Goal: Task Accomplishment & Management: Use online tool/utility

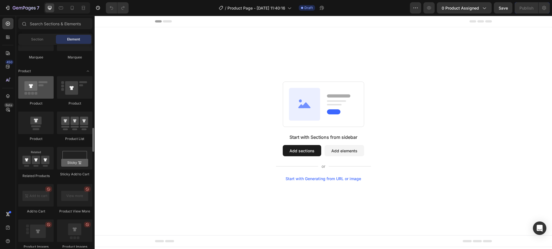
scroll to position [695, 0]
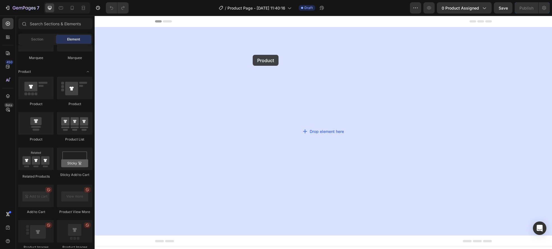
drag, startPoint x: 136, startPoint y: 110, endPoint x: 253, endPoint y: 55, distance: 129.5
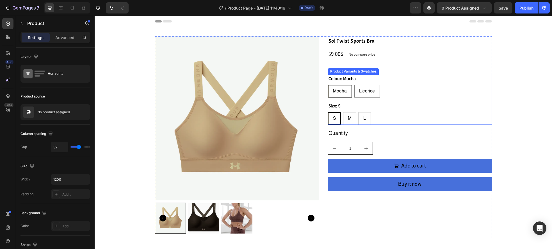
click at [416, 85] on div "Mocha Mocha Mocha Licorice Licorice Licorice" at bounding box center [410, 91] width 164 height 13
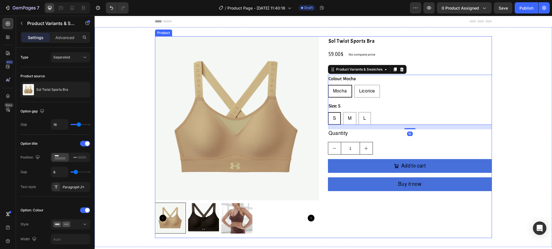
drag, startPoint x: 326, startPoint y: 79, endPoint x: 121, endPoint y: 88, distance: 205.3
click at [326, 79] on div "Product Images Sol Twist Sports Bra Product Title 59.00$ Product Price Product …" at bounding box center [323, 136] width 337 height 201
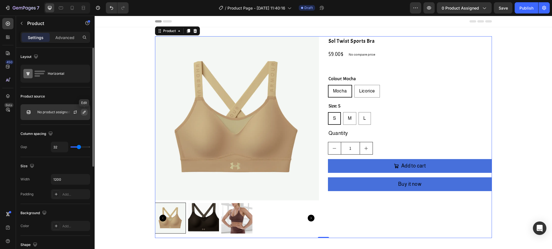
click at [84, 113] on icon "button" at bounding box center [84, 112] width 4 height 4
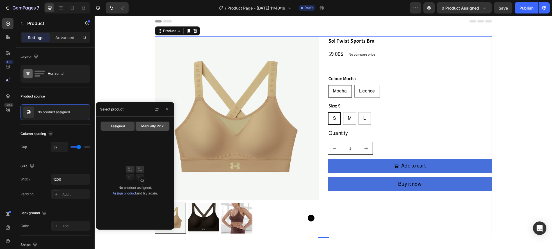
click at [153, 127] on span "Manually Pick" at bounding box center [152, 125] width 22 height 5
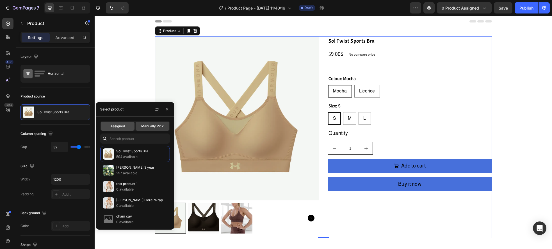
click at [123, 127] on span "Assigned" at bounding box center [117, 125] width 15 height 5
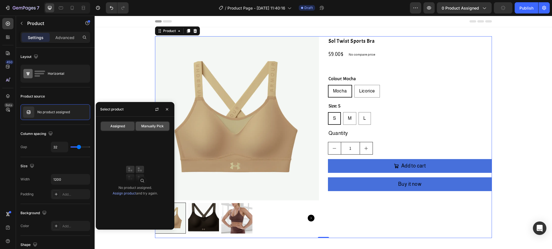
click at [148, 129] on div "Manually Pick" at bounding box center [153, 125] width 34 height 9
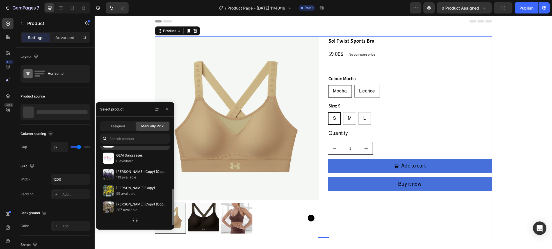
scroll to position [94, 0]
click at [132, 208] on p "297 available" at bounding box center [141, 209] width 51 height 6
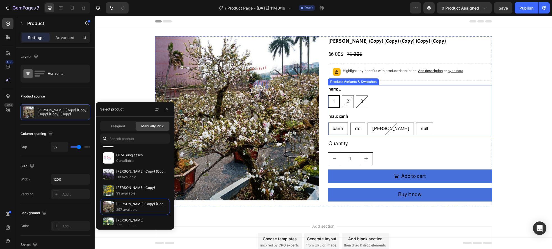
click at [446, 109] on div "nam: 1 1 1 1 2 2 2 3 3 3 mau: xanh xanh xanh xanh do do do [PERSON_NAME] null n…" at bounding box center [410, 110] width 164 height 50
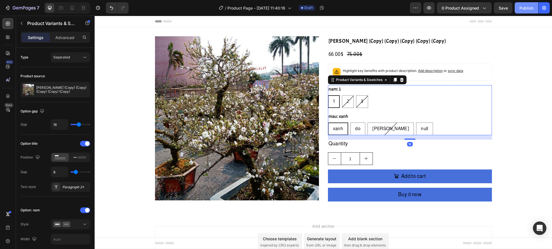
click at [523, 12] on button "Publish" at bounding box center [526, 7] width 24 height 11
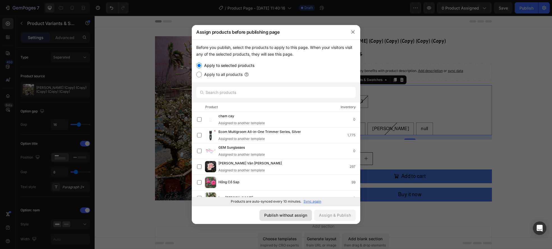
click at [292, 215] on div "Publish without assign" at bounding box center [285, 215] width 43 height 6
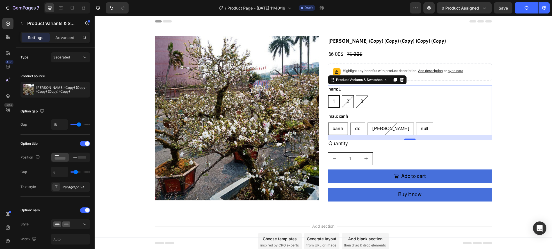
click at [351, 103] on div "2" at bounding box center [347, 101] width 11 height 11
click at [342, 95] on input "2 2 2" at bounding box center [341, 95] width 0 height 0
radio input "true"
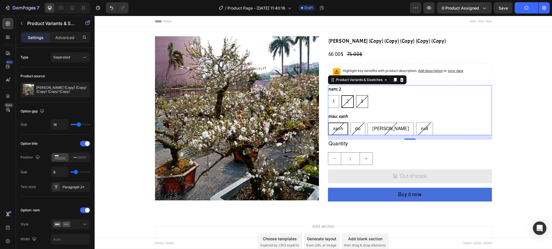
click at [360, 103] on div "3" at bounding box center [361, 101] width 11 height 11
click at [356, 95] on input "3 3 3" at bounding box center [355, 95] width 0 height 0
radio input "true"
click at [338, 101] on div "1" at bounding box center [333, 101] width 11 height 11
click at [328, 95] on input "1 1 1" at bounding box center [327, 95] width 0 height 0
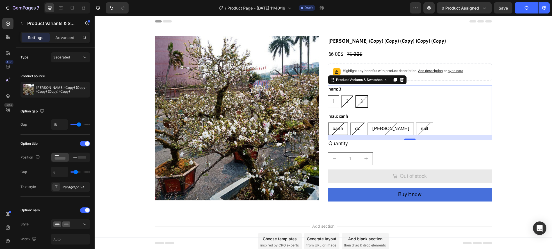
radio input "true"
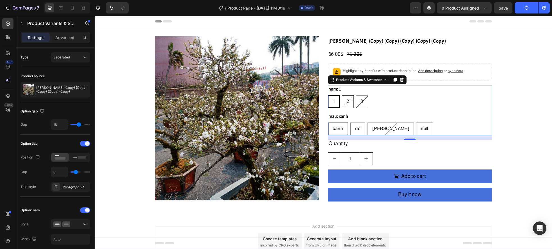
click at [349, 103] on div "2" at bounding box center [347, 101] width 11 height 11
click at [342, 95] on input "2 2 2" at bounding box center [341, 95] width 0 height 0
radio input "true"
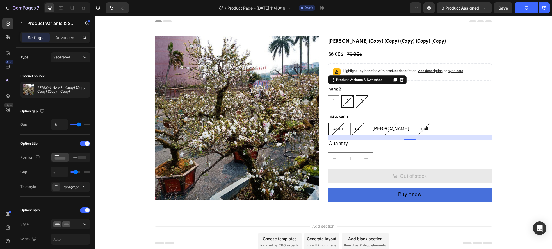
click at [358, 102] on div "3" at bounding box center [361, 101] width 11 height 11
click at [356, 95] on input "3 3 3" at bounding box center [355, 95] width 0 height 0
radio input "true"
drag, startPoint x: 357, startPoint y: 126, endPoint x: 366, endPoint y: 127, distance: 9.3
click at [357, 126] on span "do" at bounding box center [357, 128] width 5 height 5
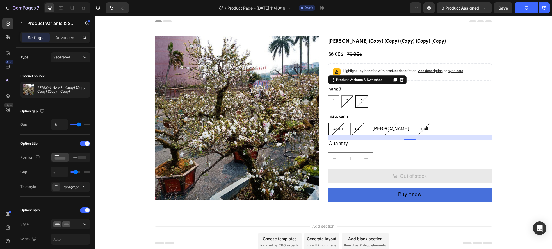
click at [350, 122] on input "do do do" at bounding box center [350, 122] width 0 height 0
radio input "true"
drag, startPoint x: 380, startPoint y: 128, endPoint x: 394, endPoint y: 128, distance: 14.6
click at [380, 128] on span "[PERSON_NAME]" at bounding box center [390, 128] width 37 height 5
click at [367, 122] on input "[PERSON_NAME]" at bounding box center [367, 122] width 0 height 0
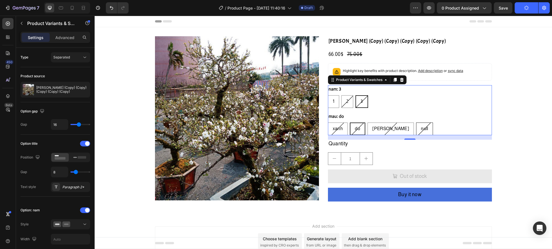
radio input "true"
click at [416, 128] on div "null" at bounding box center [424, 128] width 16 height 11
click at [416, 122] on input "null null null" at bounding box center [416, 122] width 0 height 0
radio input "true"
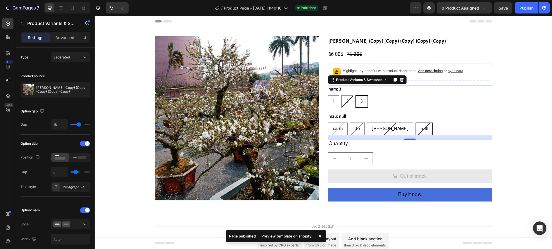
click at [276, 234] on div "Preview template on shopify" at bounding box center [286, 236] width 57 height 8
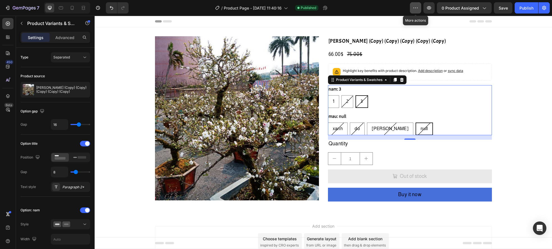
click at [417, 8] on icon "button" at bounding box center [417, 8] width 1 height 1
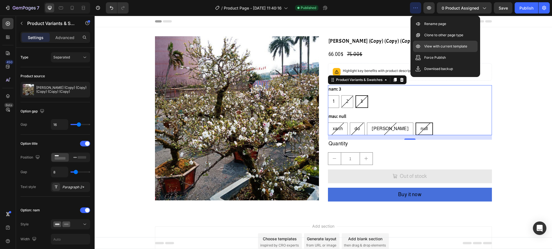
click at [438, 48] on p "View with current template" at bounding box center [445, 46] width 43 height 6
click at [523, 8] on div "Publish" at bounding box center [526, 8] width 14 height 6
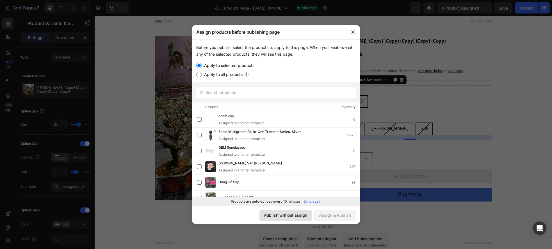
drag, startPoint x: 291, startPoint y: 214, endPoint x: 196, endPoint y: 196, distance: 97.3
click at [291, 214] on div "Publish without assign" at bounding box center [285, 215] width 43 height 6
